Goal: Navigation & Orientation: Find specific page/section

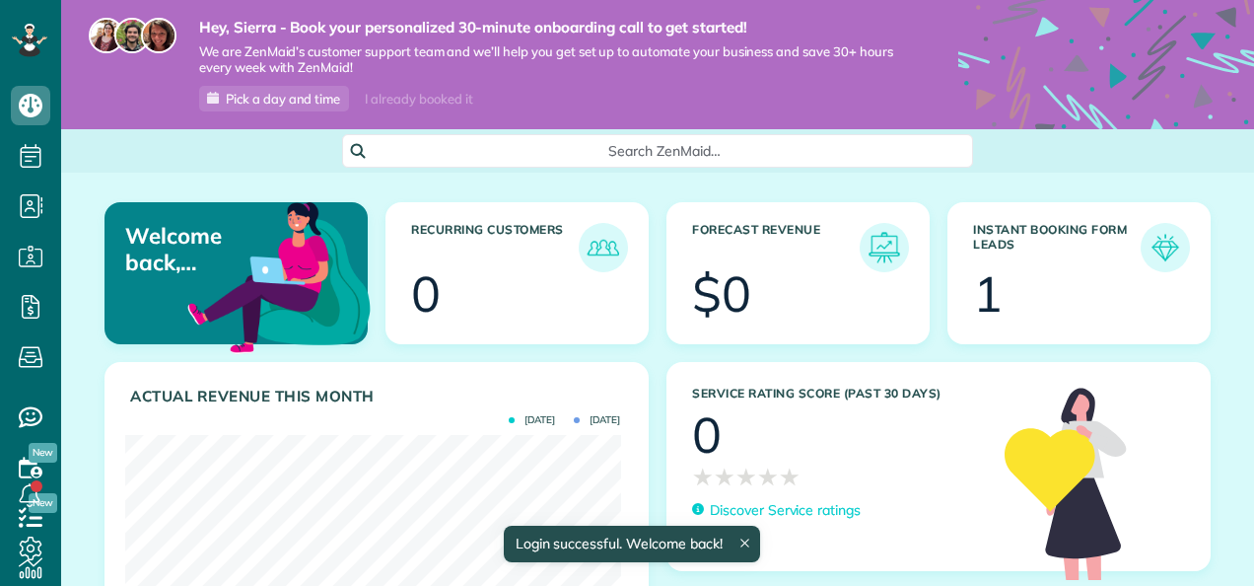
scroll to position [219, 495]
click at [1142, 248] on img at bounding box center [1164, 247] width 45 height 45
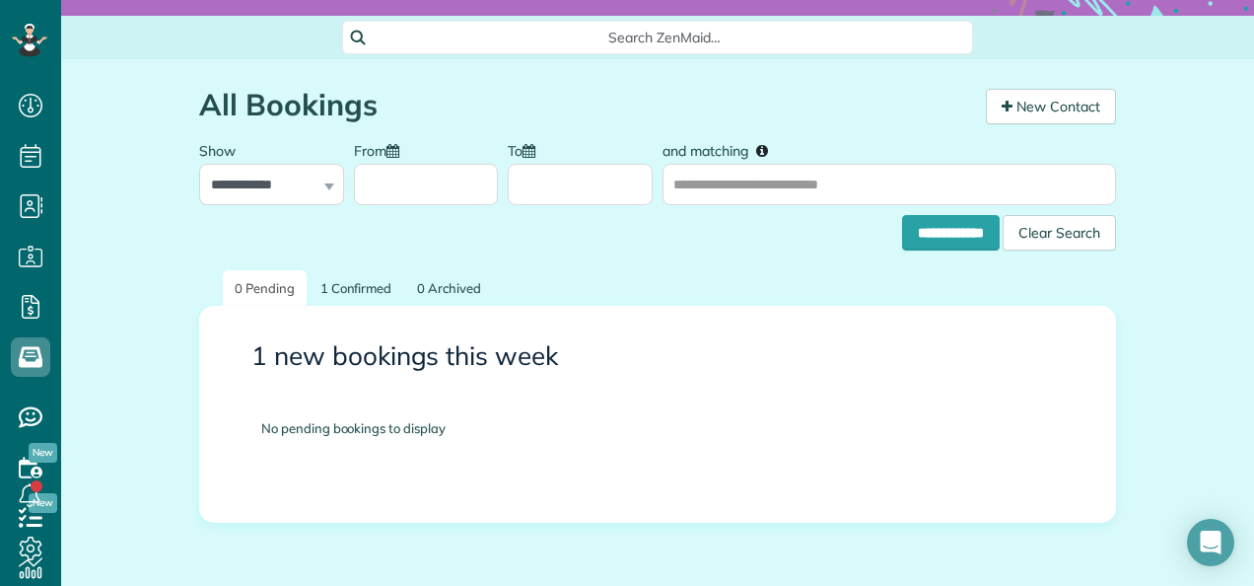
scroll to position [111, 0]
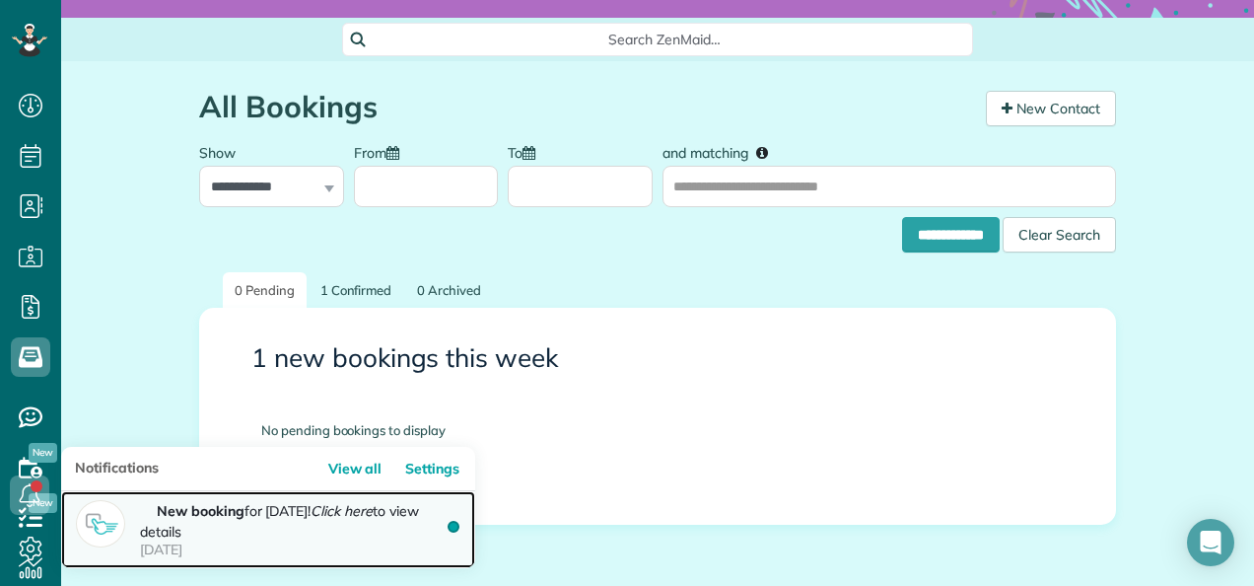
click at [155, 526] on p "New booking for [DATE]! Click here to view details [DATE]" at bounding box center [300, 529] width 320 height 58
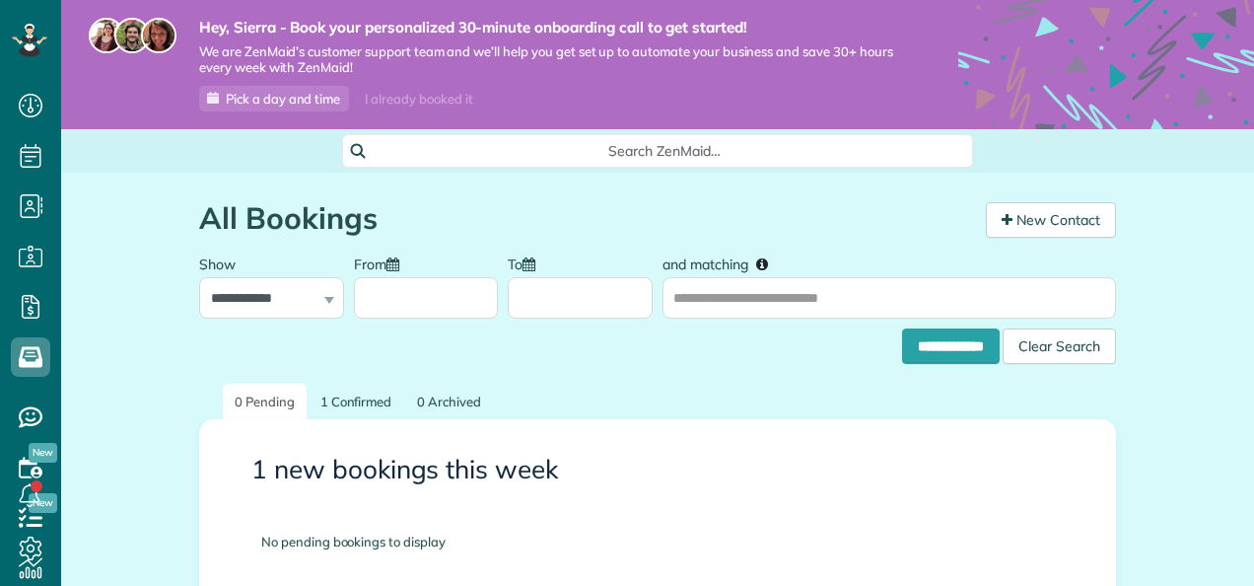
scroll to position [8, 8]
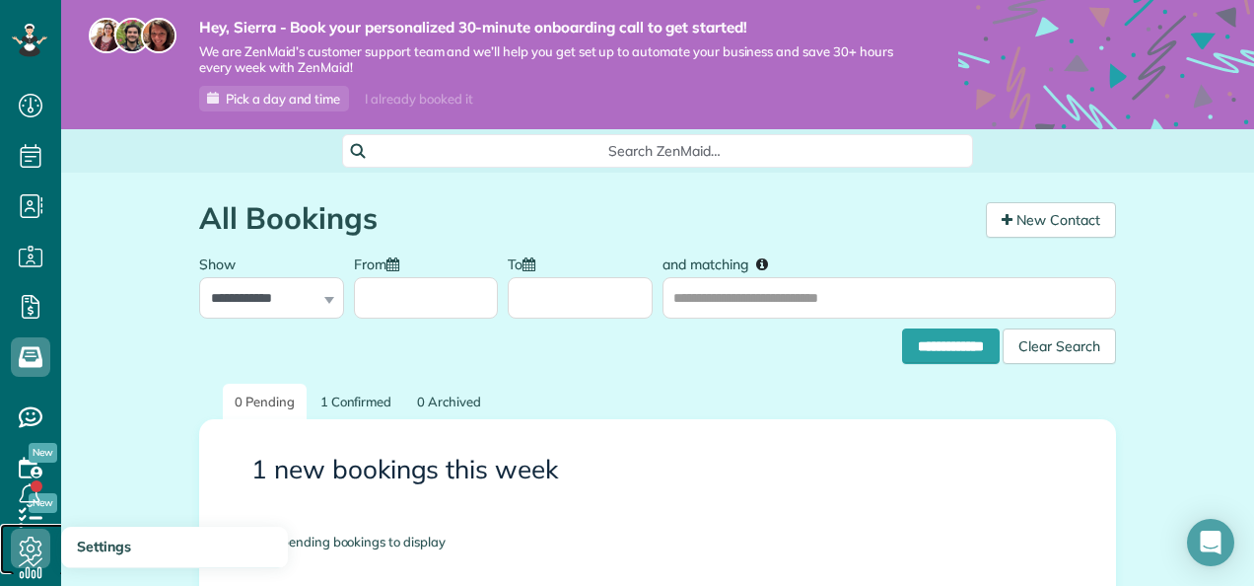
click at [31, 550] on use at bounding box center [31, 548] width 23 height 24
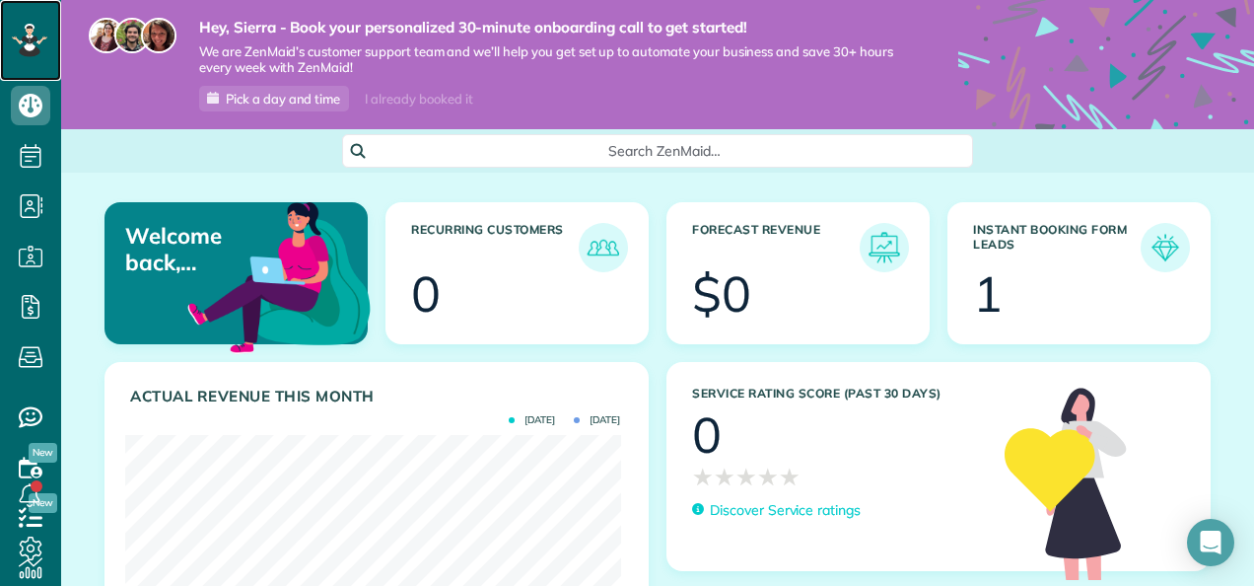
click at [25, 46] on icon at bounding box center [30, 45] width 12 height 12
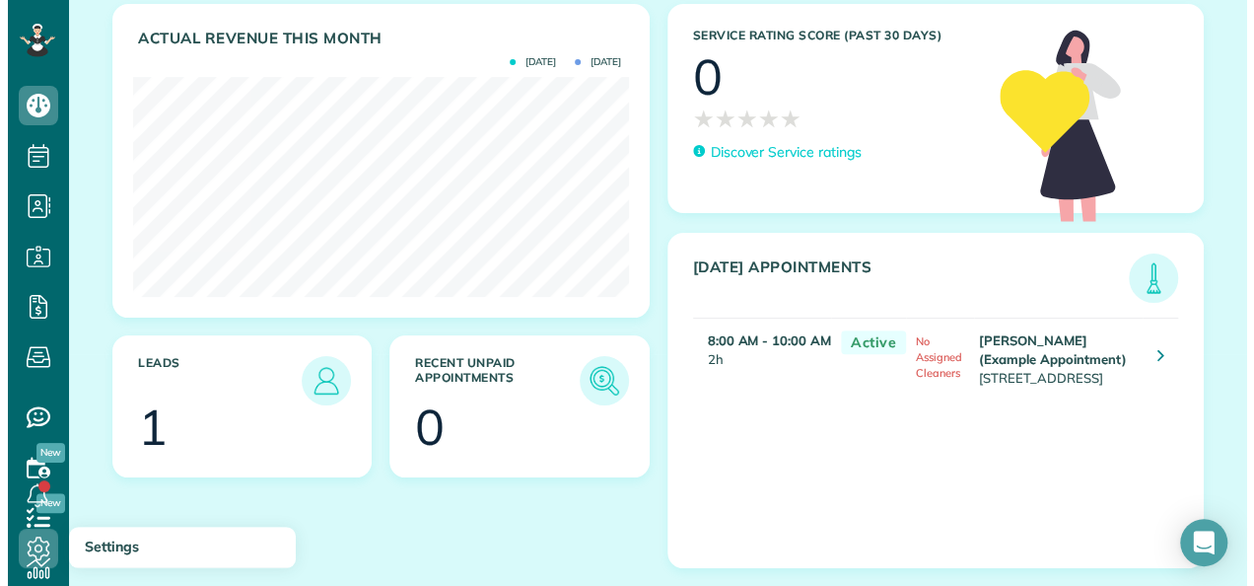
scroll to position [219, 495]
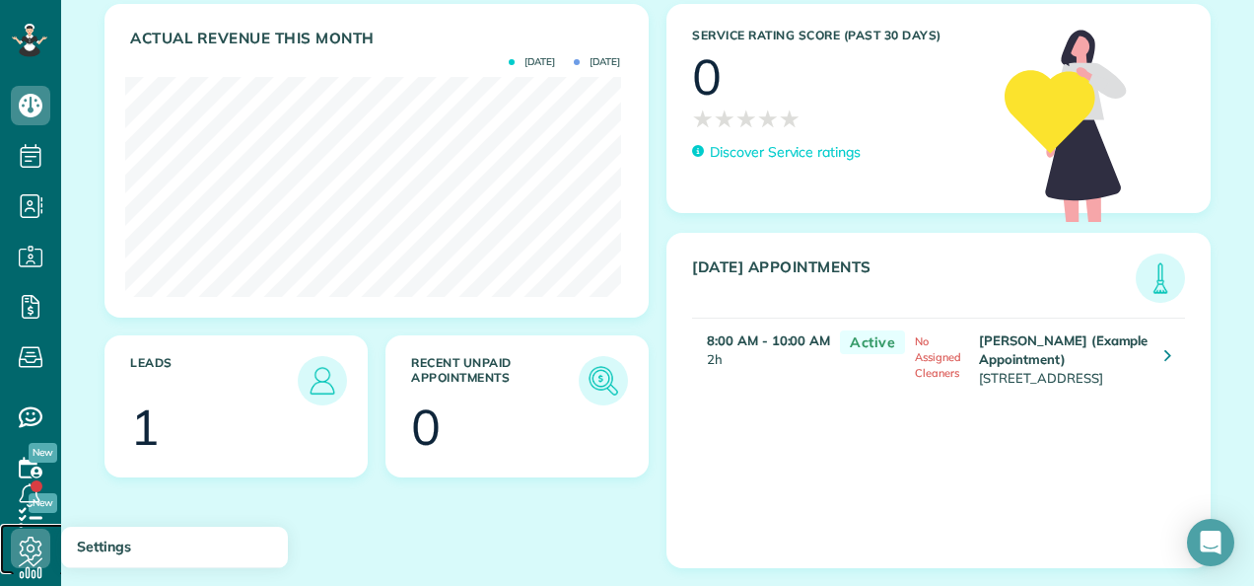
click at [30, 551] on use at bounding box center [31, 548] width 23 height 24
